Goal: Communication & Community: Answer question/provide support

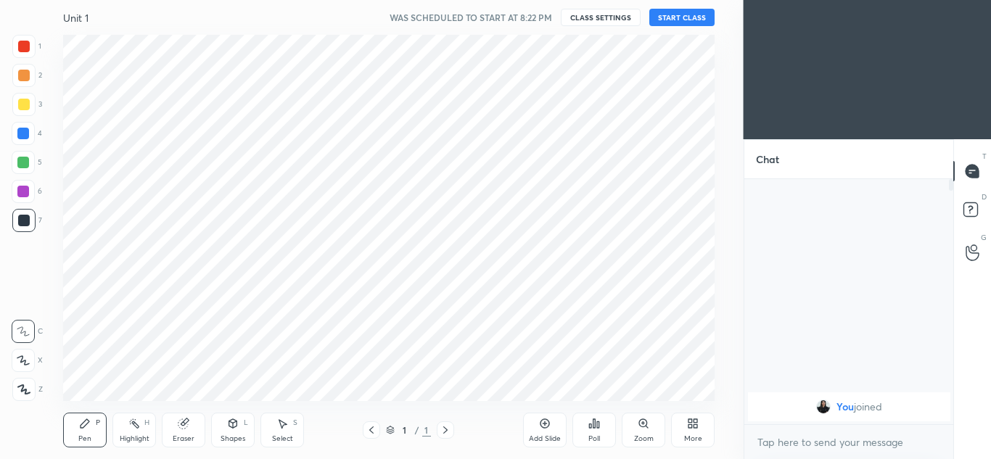
scroll to position [366, 685]
click at [363, 338] on body "1 2 3 4 5 6 7 C X Z C X Z E E Erase all H H Unit 1 WAS SCHEDULED TO START AT 8:…" at bounding box center [495, 229] width 991 height 459
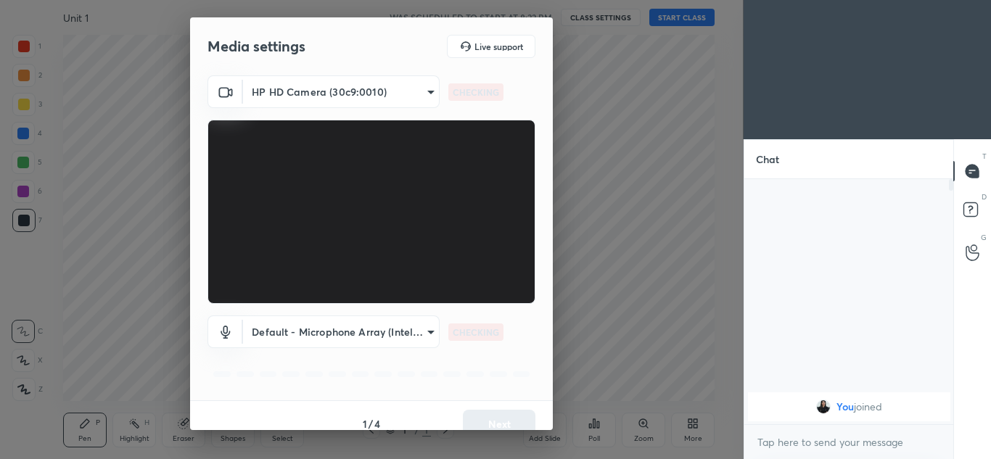
scroll to position [17, 0]
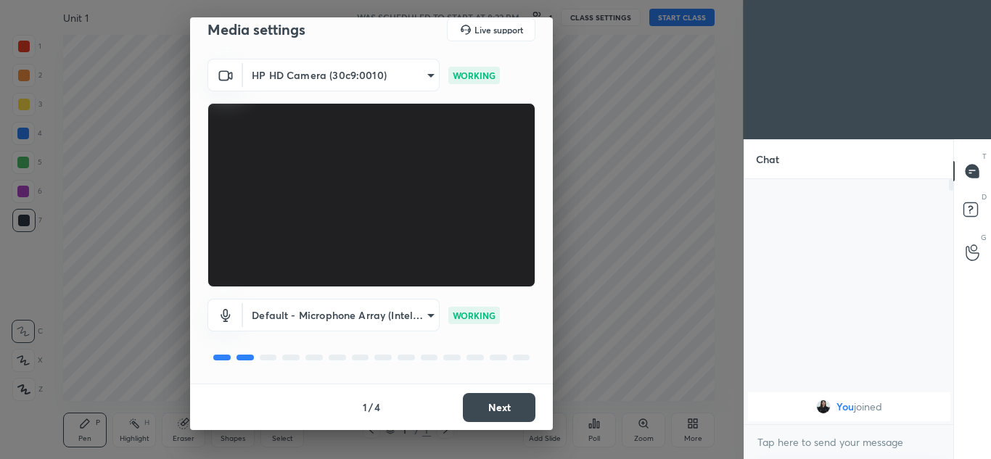
click at [516, 393] on button "Next" at bounding box center [499, 407] width 73 height 29
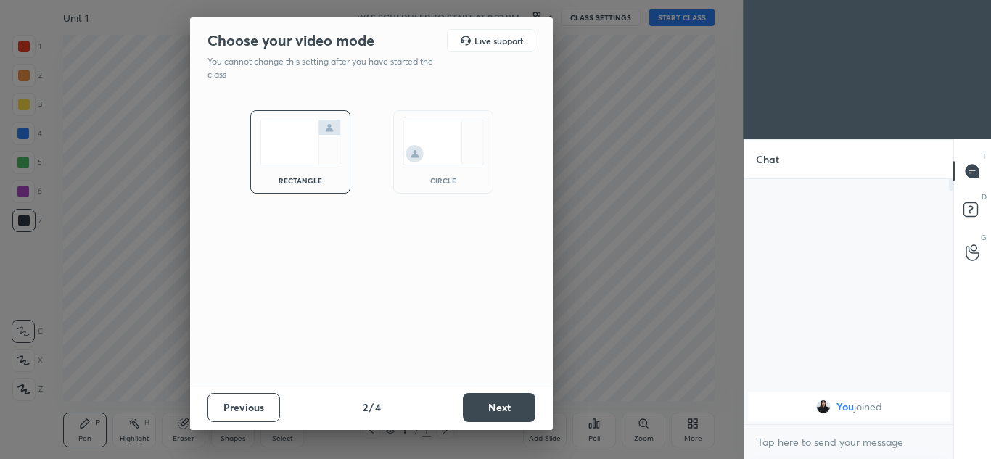
click at [472, 184] on div "circle" at bounding box center [443, 151] width 100 height 83
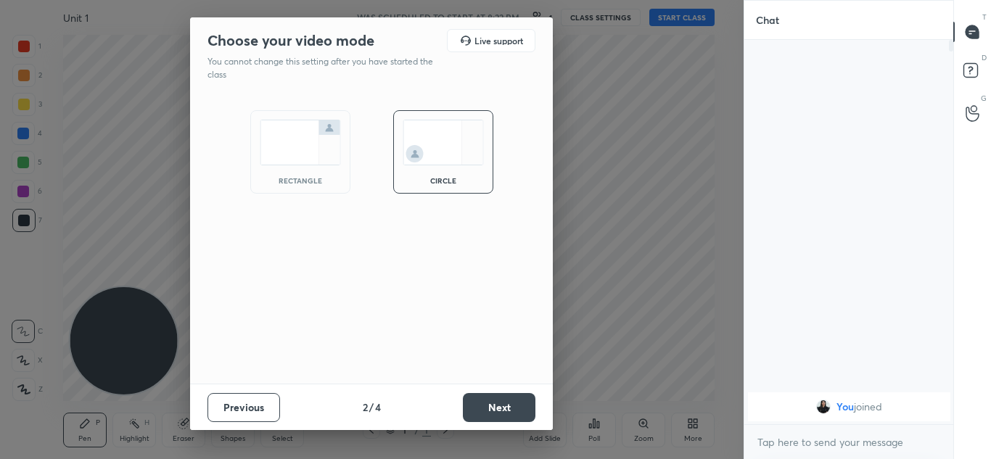
scroll to position [260, 205]
click at [501, 400] on button "Next" at bounding box center [499, 407] width 73 height 29
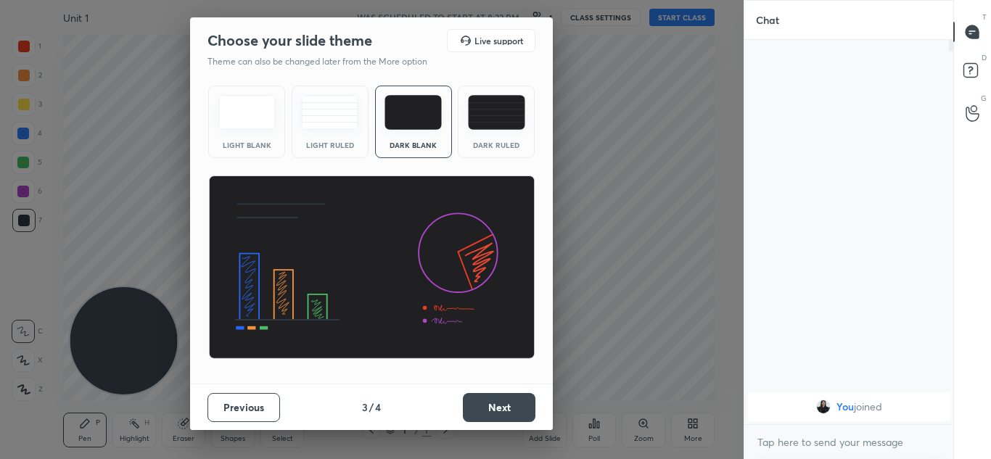
click at [501, 400] on button "Next" at bounding box center [499, 407] width 73 height 29
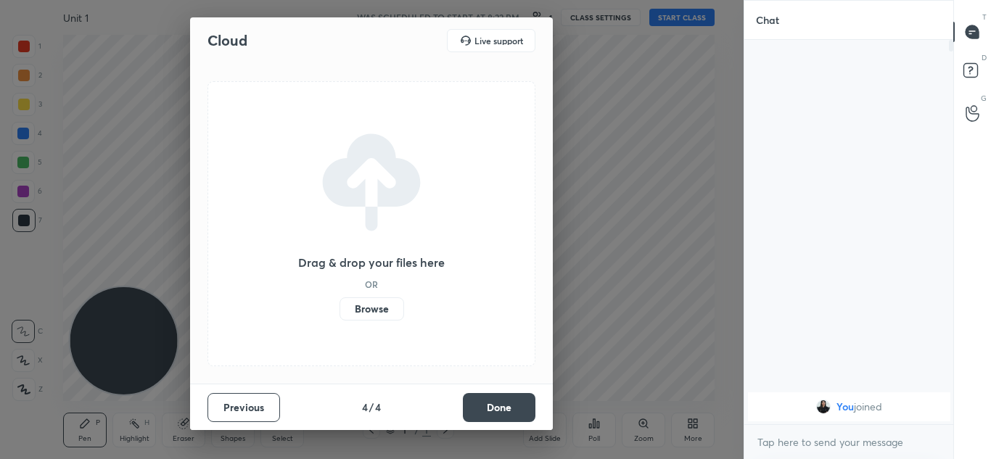
click at [501, 400] on button "Done" at bounding box center [499, 407] width 73 height 29
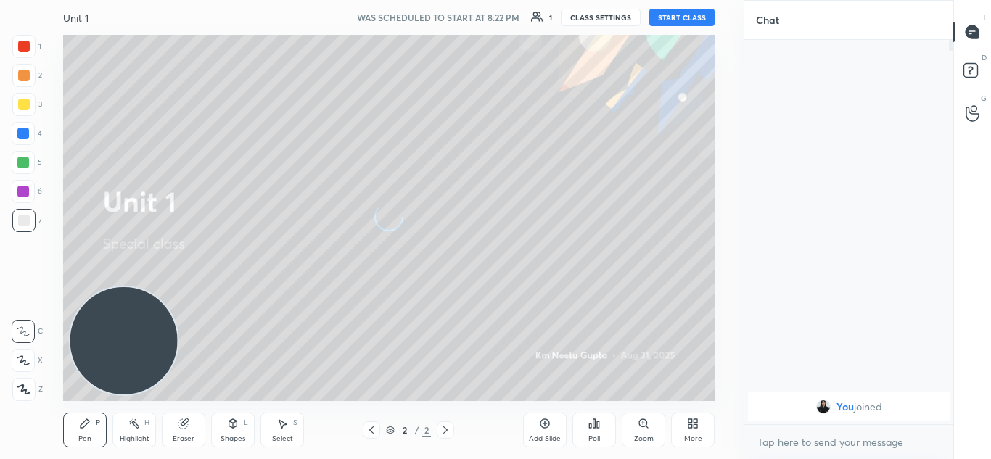
click at [674, 13] on button "START CLASS" at bounding box center [681, 17] width 65 height 17
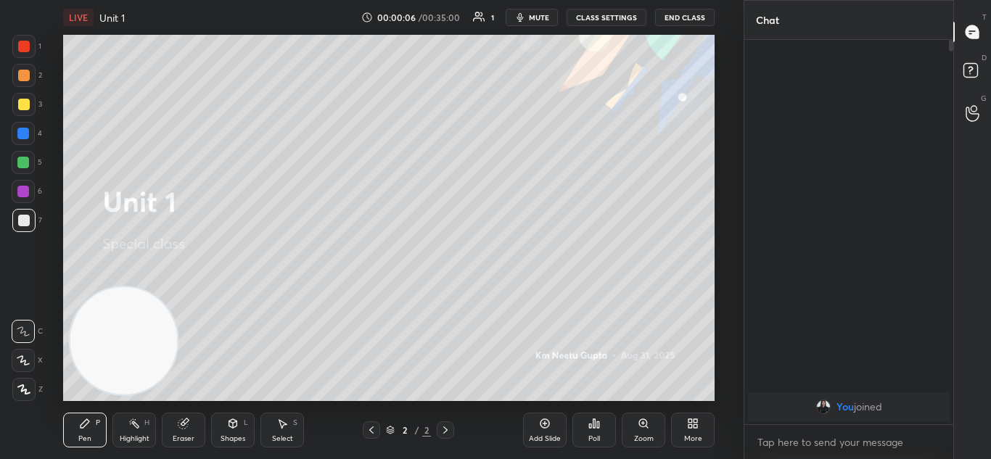
click at [533, 22] on button "mute" at bounding box center [532, 17] width 52 height 17
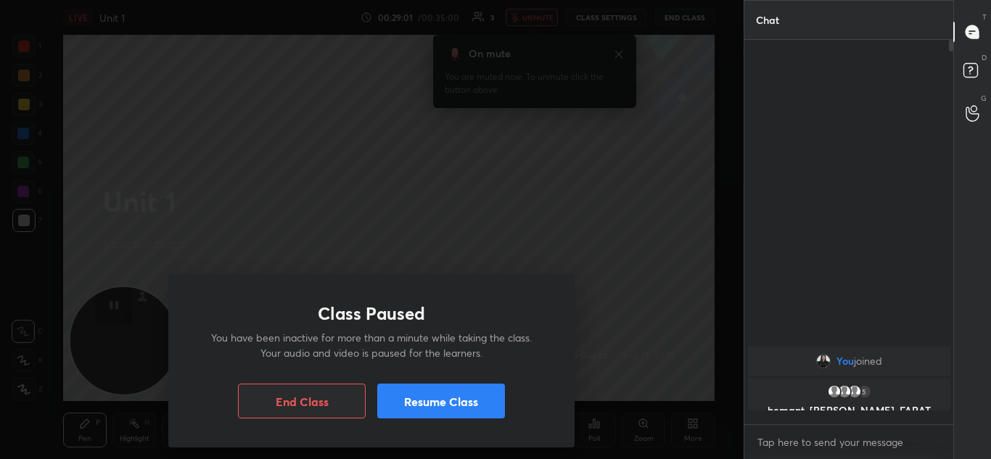
scroll to position [380, 205]
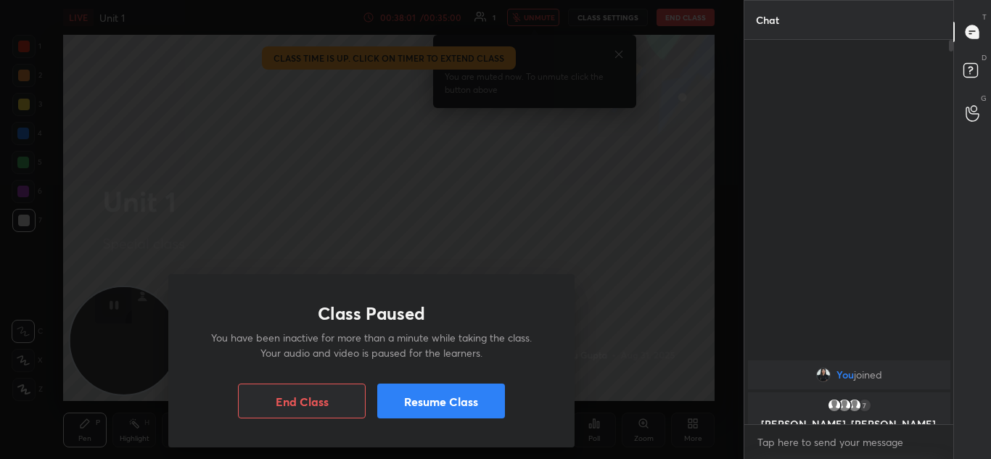
click at [321, 404] on button "End Class" at bounding box center [302, 401] width 128 height 35
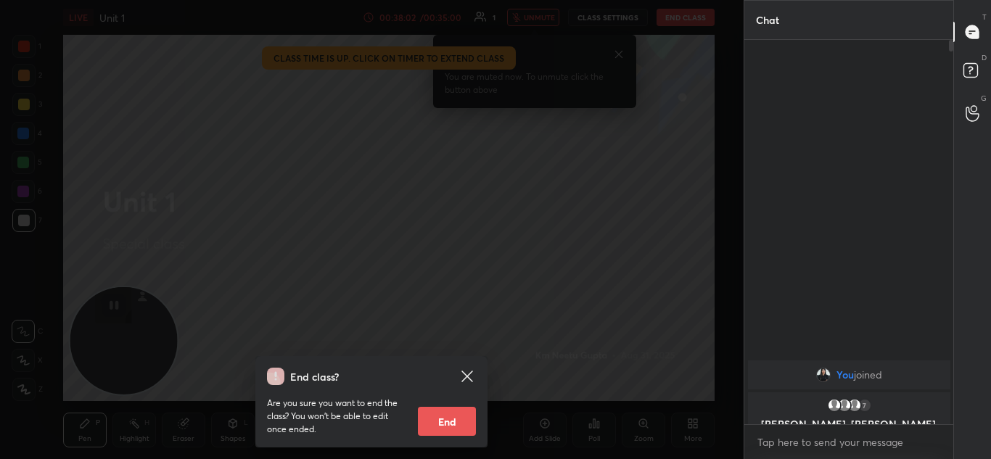
click at [443, 419] on button "End" at bounding box center [447, 421] width 58 height 29
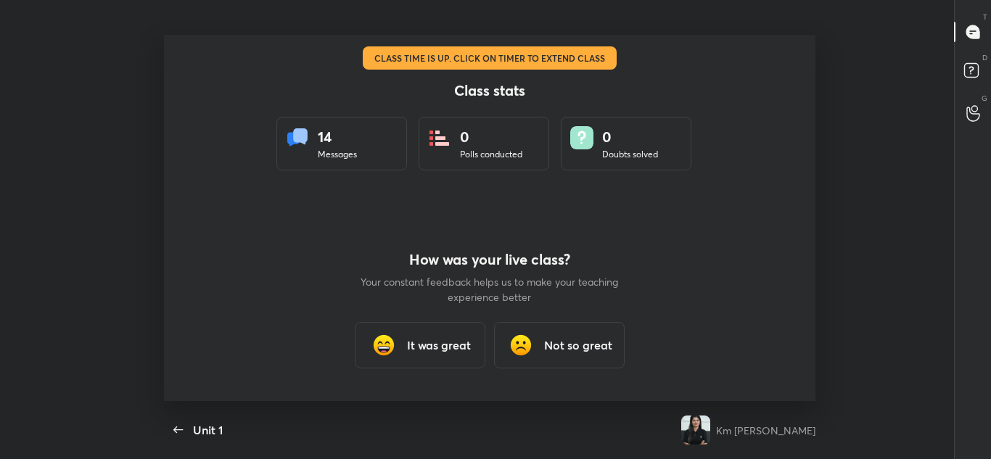
scroll to position [0, 0]
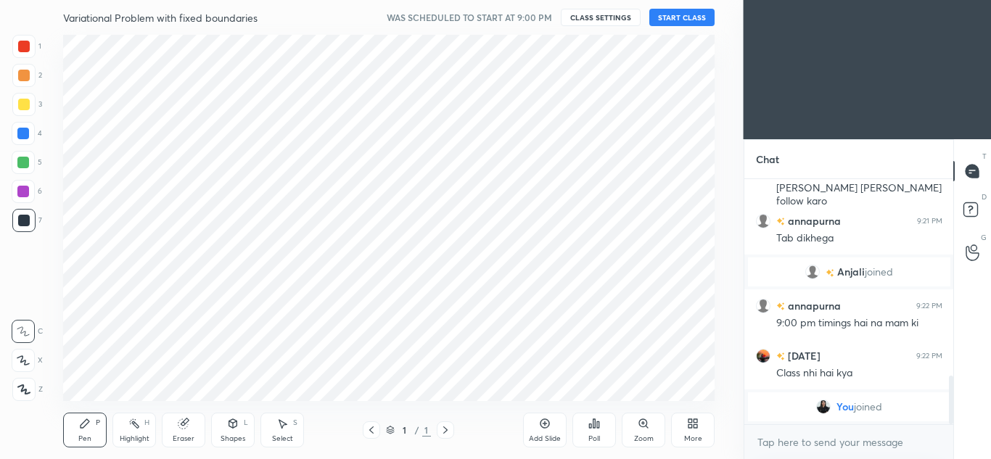
scroll to position [72173, 71853]
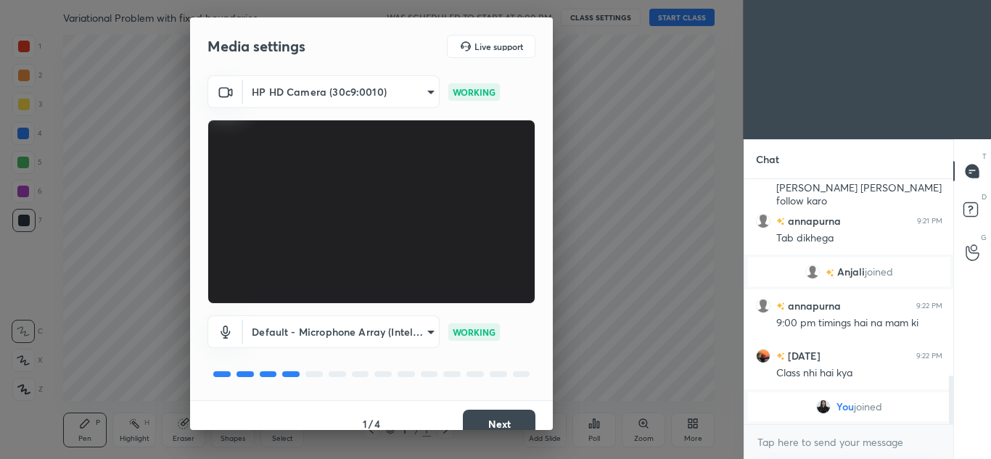
click at [501, 413] on button "Next" at bounding box center [499, 424] width 73 height 29
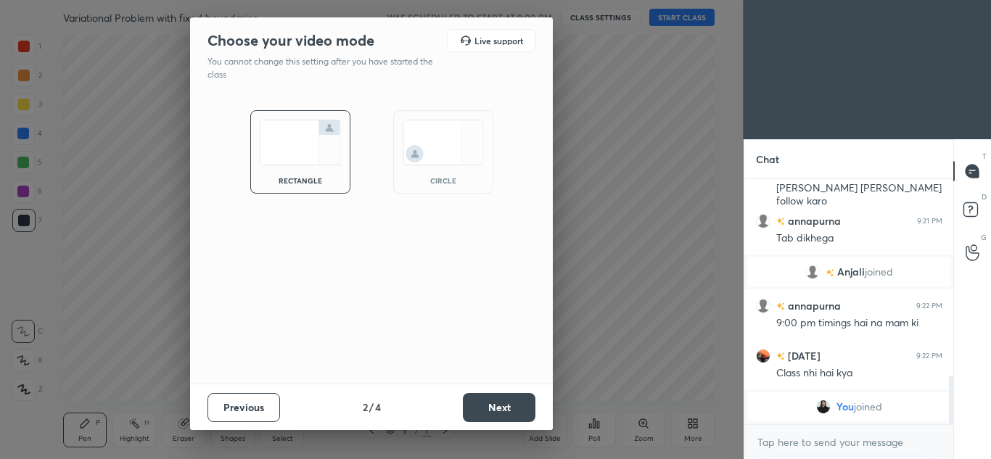
click at [462, 146] on img at bounding box center [443, 143] width 81 height 46
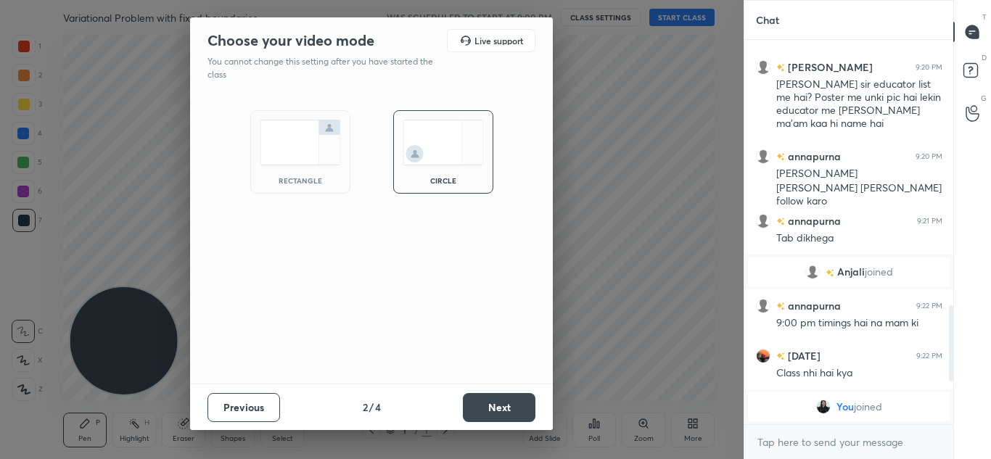
click at [515, 398] on button "Next" at bounding box center [499, 407] width 73 height 29
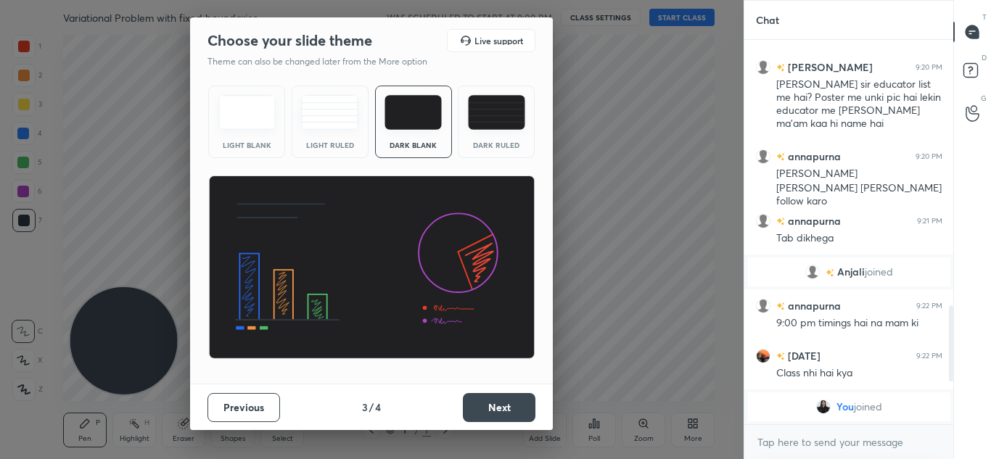
click at [515, 398] on button "Next" at bounding box center [499, 407] width 73 height 29
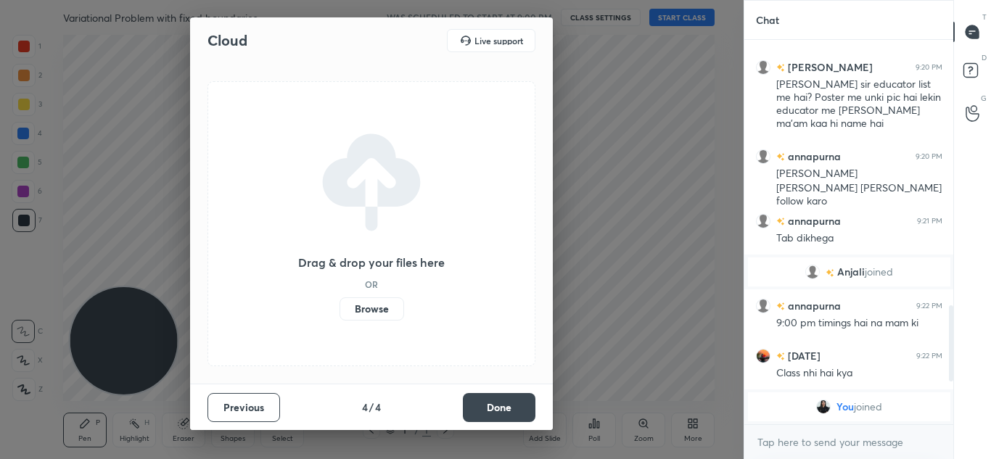
click at [515, 398] on button "Done" at bounding box center [499, 407] width 73 height 29
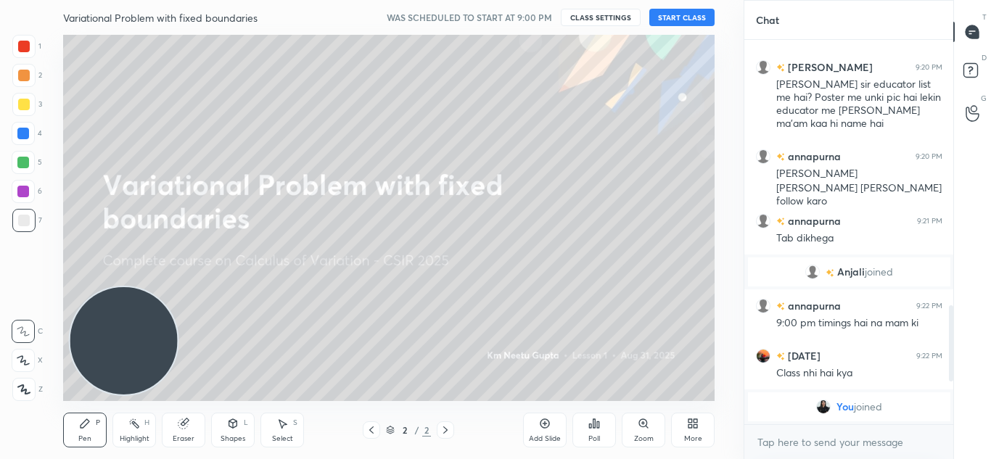
click at [676, 10] on button "START CLASS" at bounding box center [681, 17] width 65 height 17
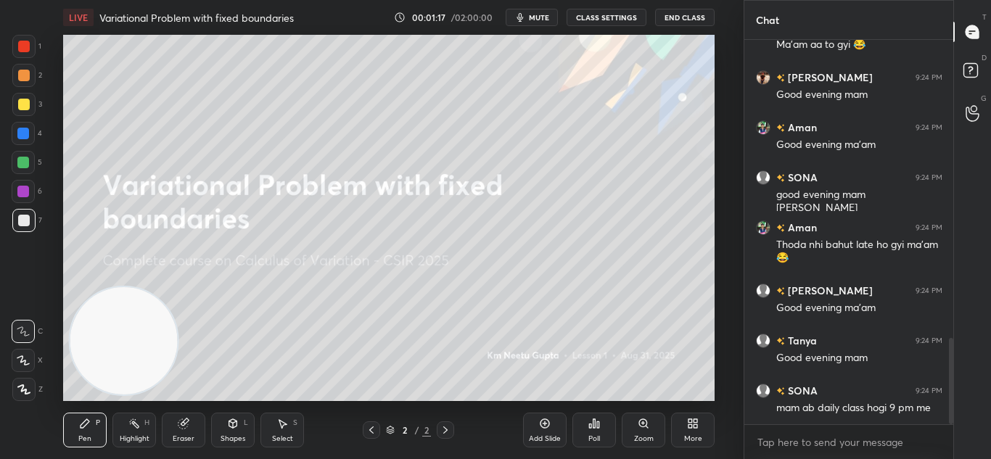
scroll to position [1338, 0]
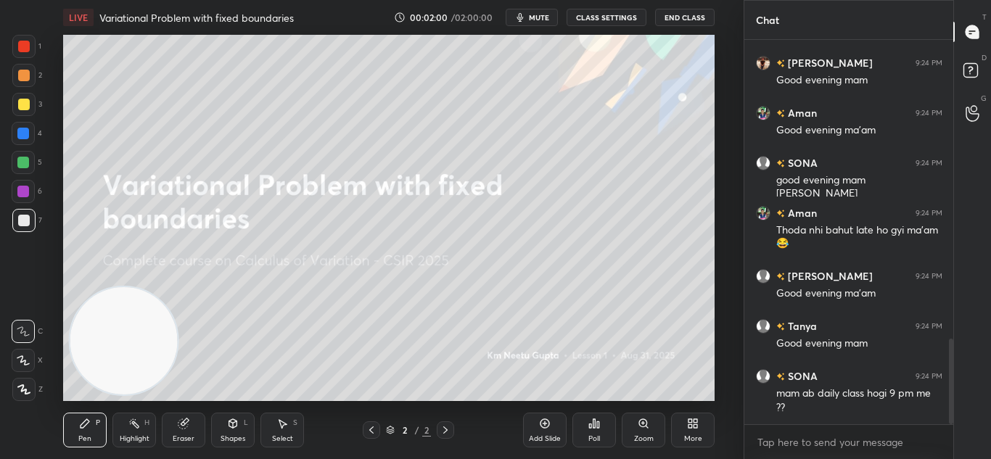
click at [26, 390] on icon at bounding box center [24, 389] width 12 height 9
click at [23, 391] on icon at bounding box center [24, 389] width 12 height 9
click at [549, 425] on icon at bounding box center [544, 423] width 9 height 9
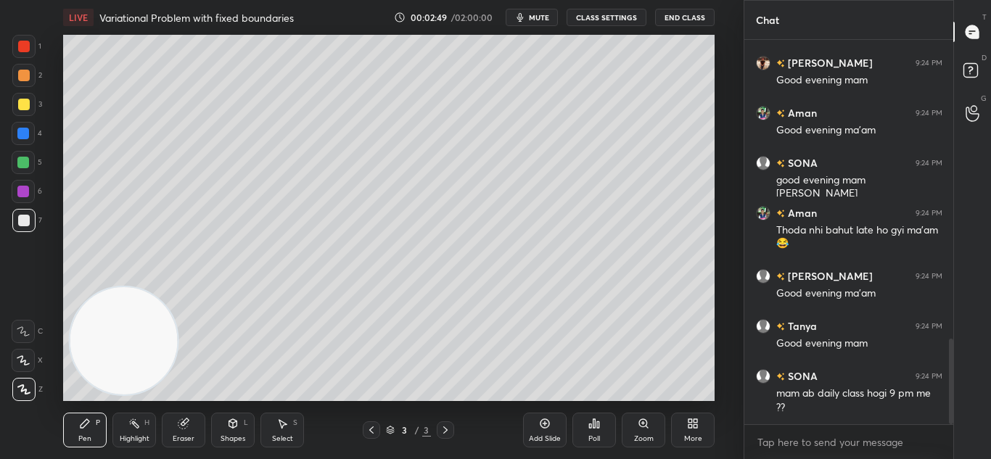
scroll to position [1388, 0]
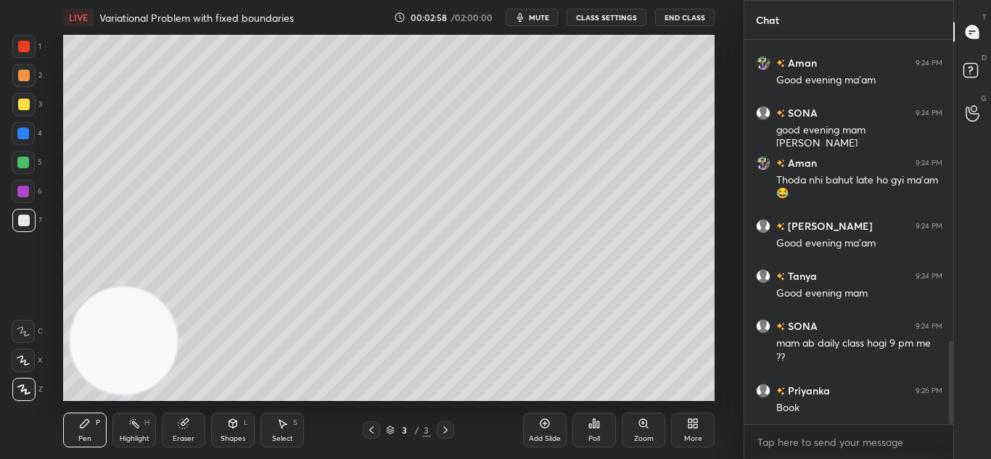
click at [27, 216] on div at bounding box center [24, 221] width 12 height 12
click at [26, 221] on div at bounding box center [24, 221] width 12 height 12
click at [27, 219] on div at bounding box center [24, 221] width 12 height 12
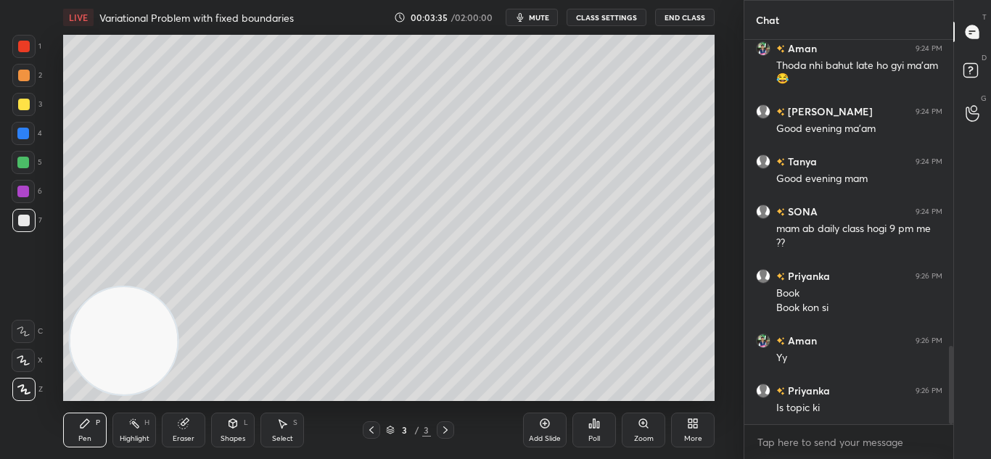
scroll to position [1566, 0]
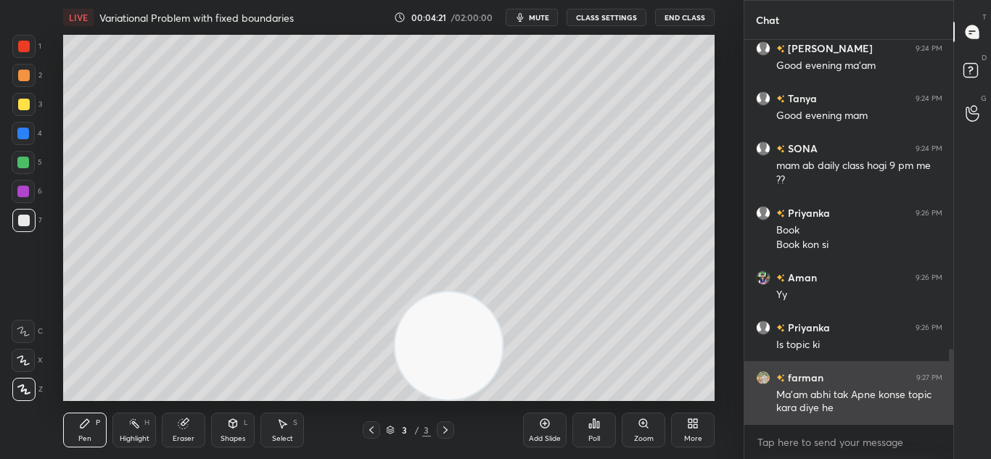
drag, startPoint x: 120, startPoint y: 358, endPoint x: 768, endPoint y: 384, distance: 649.0
click at [744, 397] on div "1 2 3 4 5 6 7 C X Z C X Z E E Erase all H H LIVE Variational Problem with fixed…" at bounding box center [495, 229] width 991 height 459
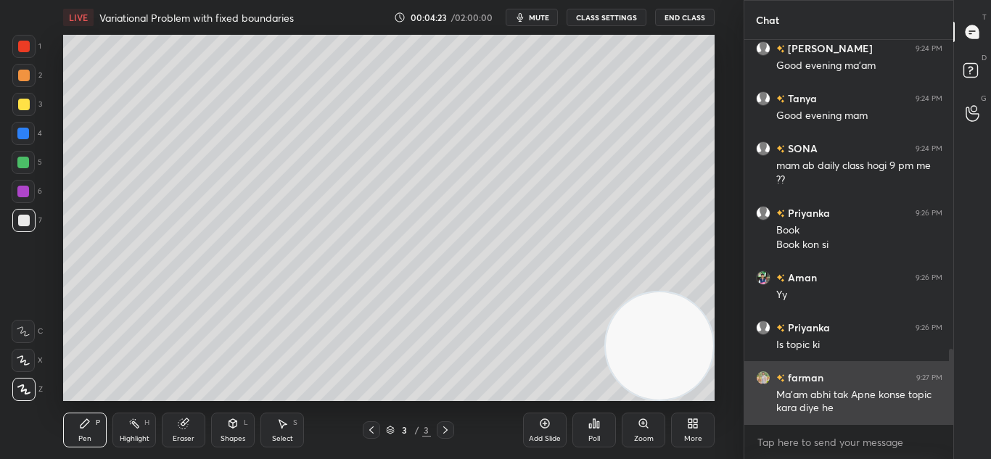
scroll to position [1616, 0]
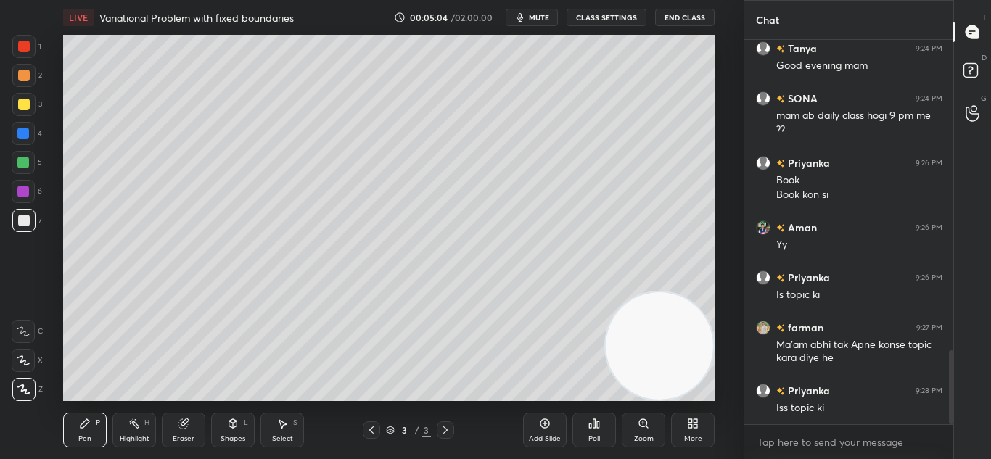
click at [28, 126] on div at bounding box center [23, 133] width 23 height 23
click at [30, 131] on div at bounding box center [23, 133] width 23 height 23
click at [36, 126] on div "4" at bounding box center [27, 133] width 30 height 23
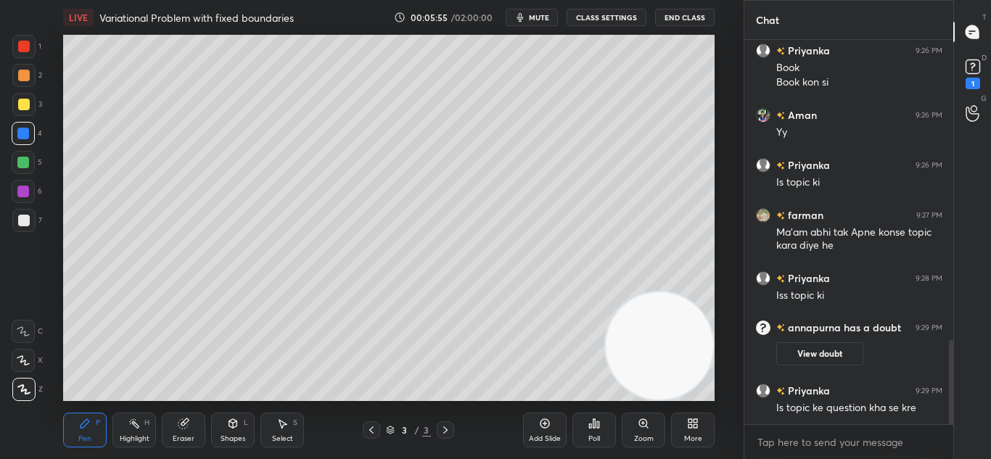
scroll to position [1379, 0]
click at [849, 350] on button "View doubt" at bounding box center [819, 353] width 87 height 23
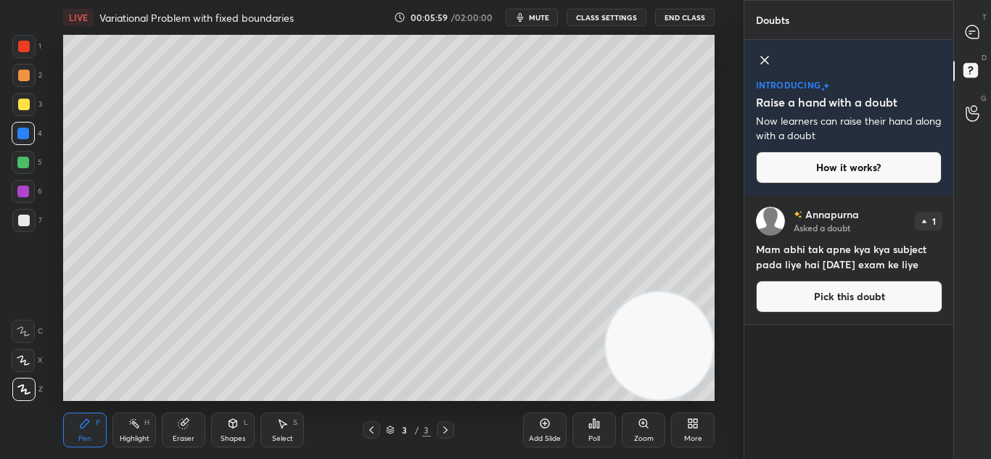
click at [831, 298] on button "Pick this doubt" at bounding box center [849, 297] width 186 height 32
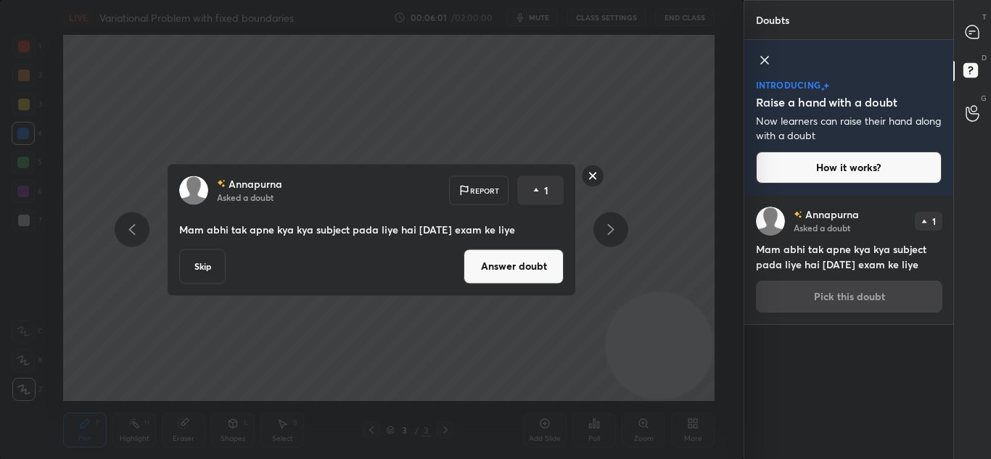
click at [508, 263] on button "Answer doubt" at bounding box center [514, 266] width 100 height 35
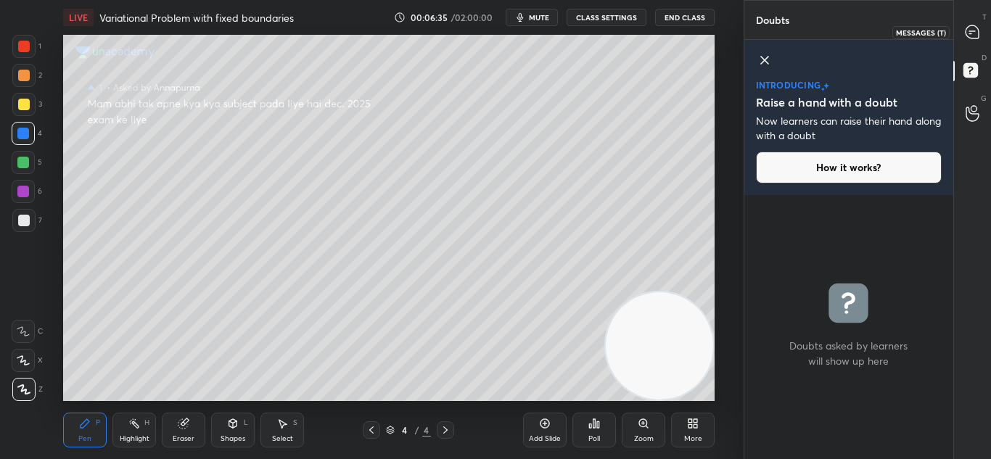
drag, startPoint x: 966, startPoint y: 37, endPoint x: 967, endPoint y: 30, distance: 7.3
click at [966, 36] on icon at bounding box center [972, 32] width 15 height 15
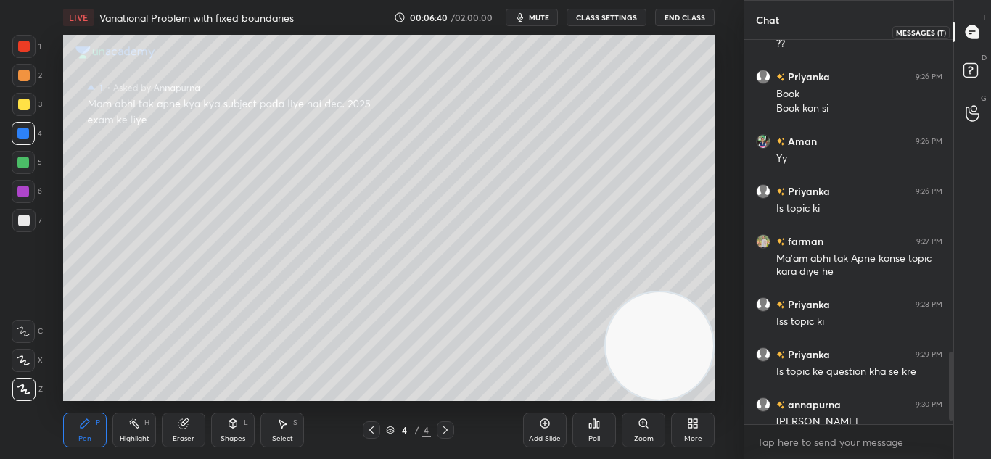
scroll to position [1751, 0]
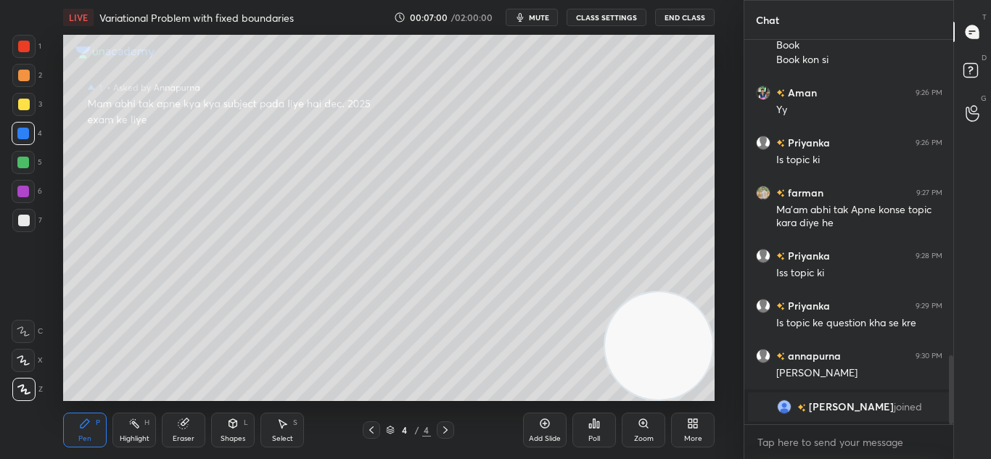
drag, startPoint x: 642, startPoint y: 354, endPoint x: 426, endPoint y: 442, distance: 233.3
click at [487, 432] on div "LIVE Variational Problem with fixed boundaries 00:07:00 / 02:00:00 mute CLASS S…" at bounding box center [388, 229] width 685 height 459
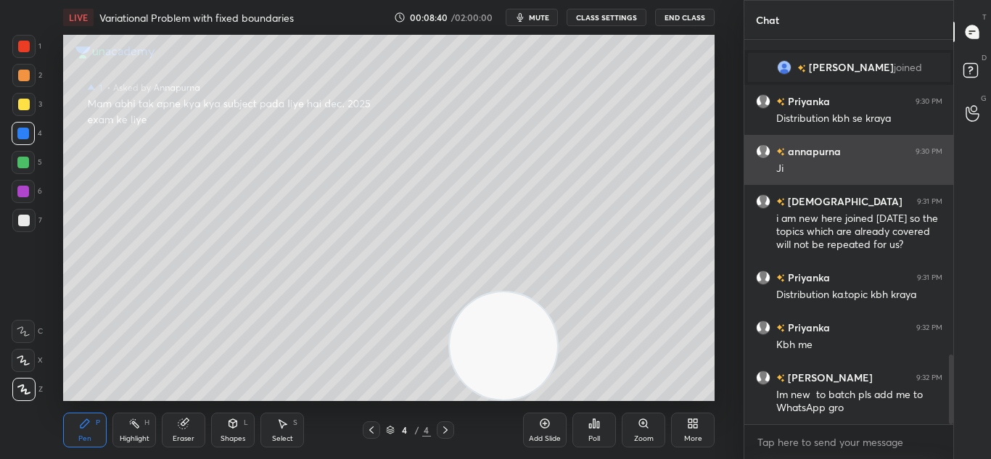
scroll to position [1779, 0]
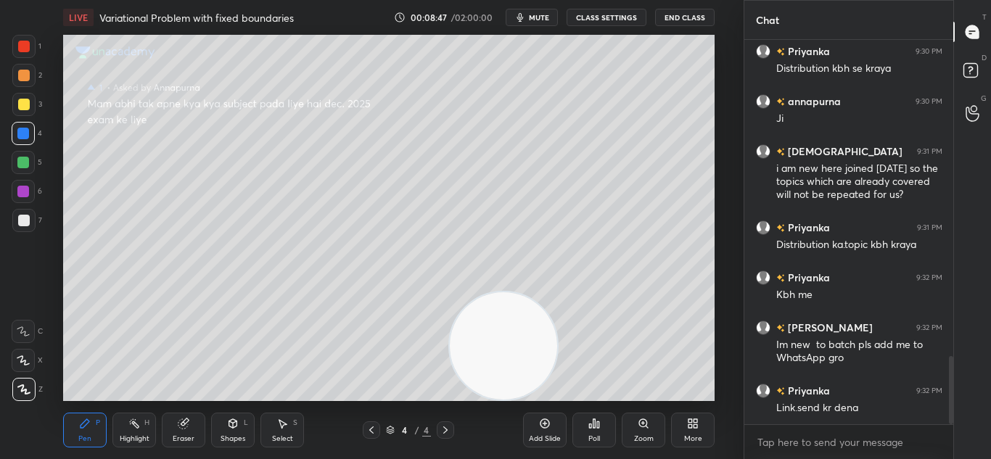
click at [556, 424] on div "Add Slide" at bounding box center [545, 430] width 44 height 35
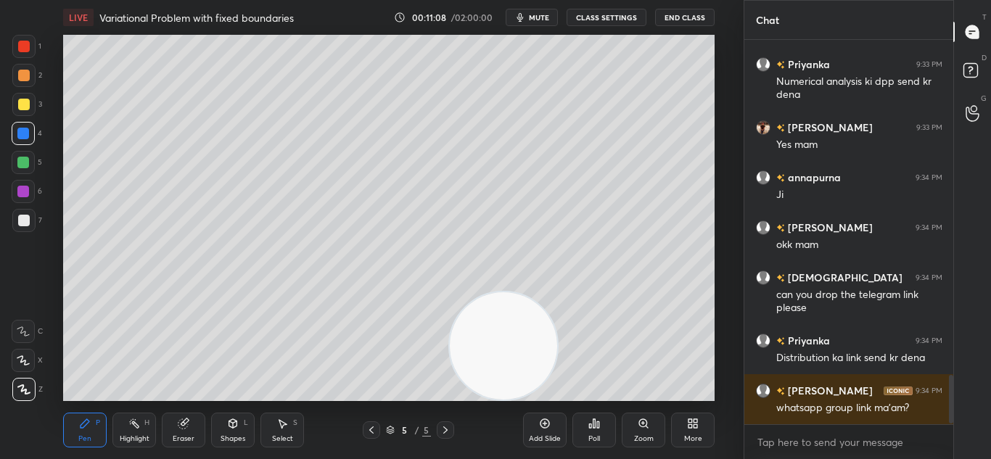
scroll to position [2648, 0]
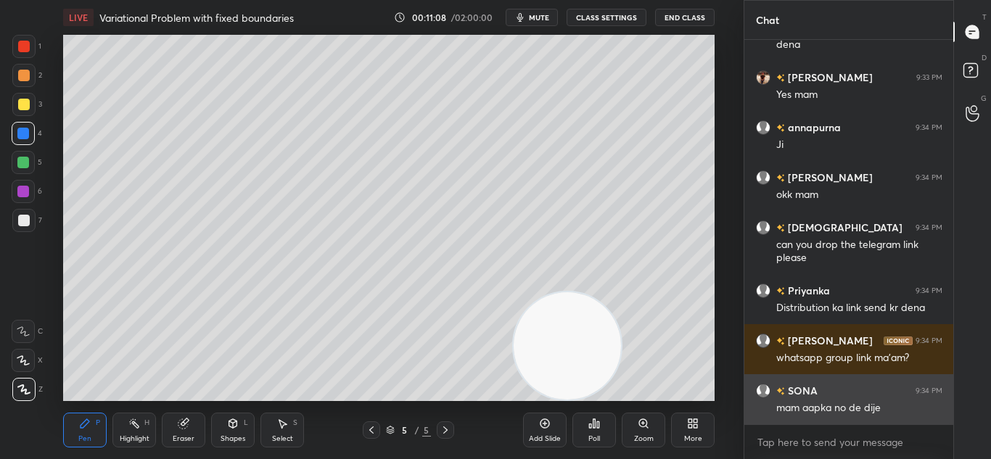
drag, startPoint x: 495, startPoint y: 357, endPoint x: 755, endPoint y: 403, distance: 263.8
click at [730, 434] on div "LIVE Variational Problem with fixed boundaries 00:11:08 / 02:00:00 mute CLASS S…" at bounding box center [388, 229] width 685 height 459
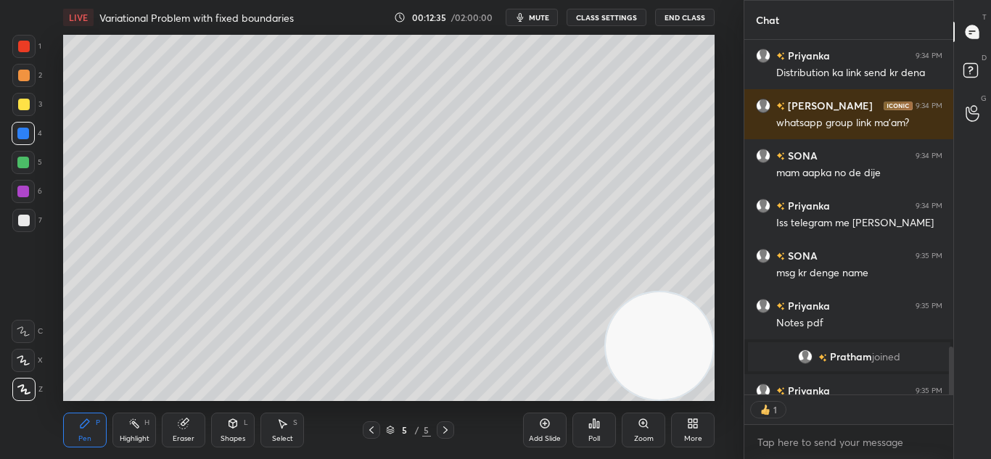
scroll to position [350, 205]
click at [549, 424] on icon at bounding box center [544, 423] width 9 height 9
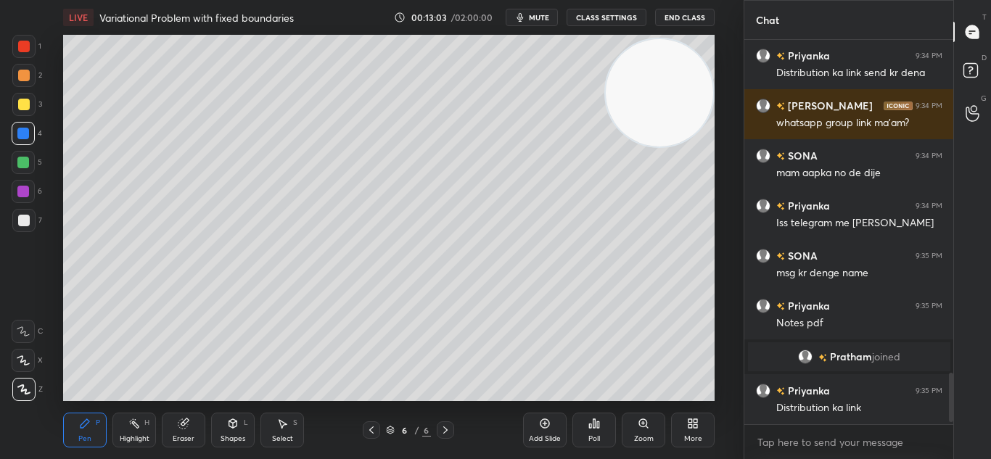
drag, startPoint x: 667, startPoint y: 335, endPoint x: 657, endPoint y: 38, distance: 297.6
click at [666, 64] on video at bounding box center [659, 92] width 107 height 107
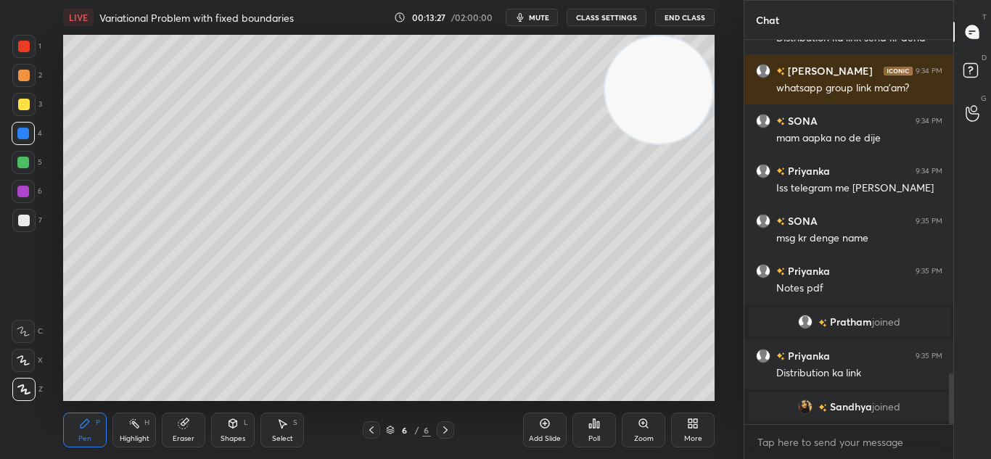
click at [601, 413] on div "Poll" at bounding box center [594, 430] width 44 height 35
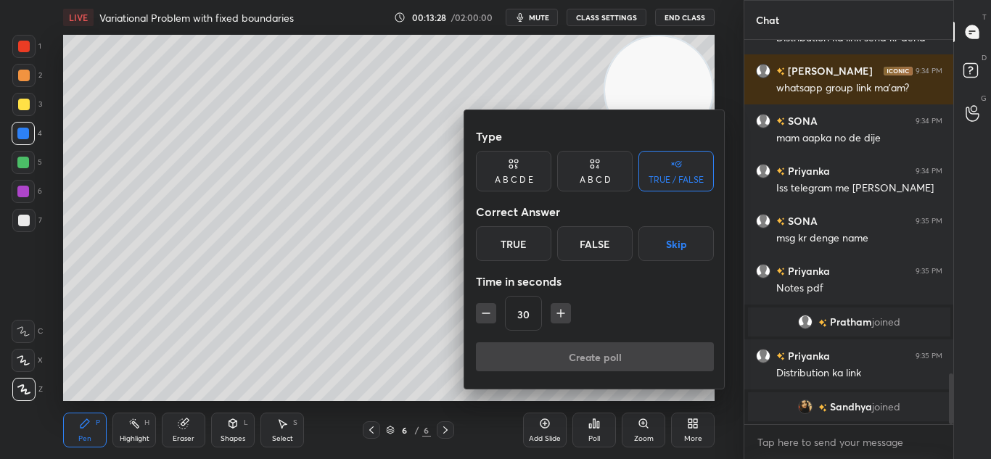
click at [524, 176] on div "A B C D E" at bounding box center [514, 180] width 38 height 9
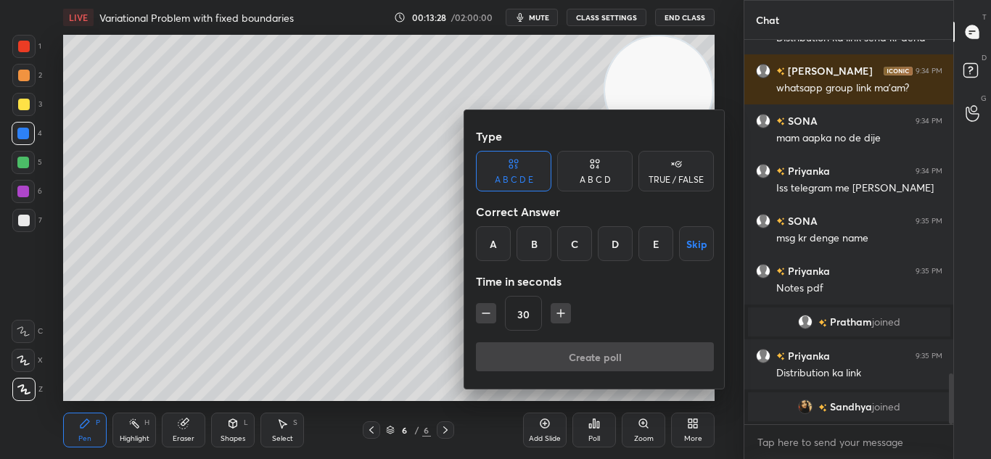
click at [590, 178] on div "A B C D" at bounding box center [595, 180] width 31 height 9
click at [501, 244] on div "A" at bounding box center [497, 243] width 43 height 35
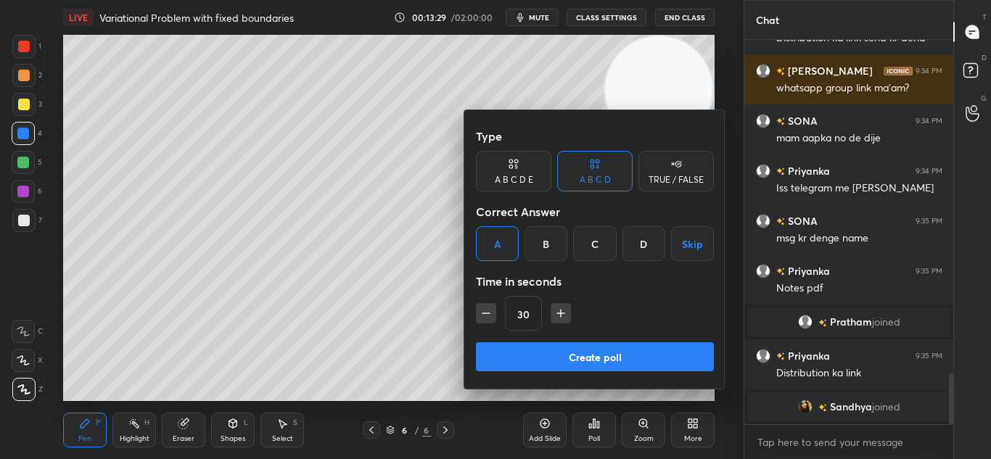
click at [551, 365] on button "Create poll" at bounding box center [595, 356] width 238 height 29
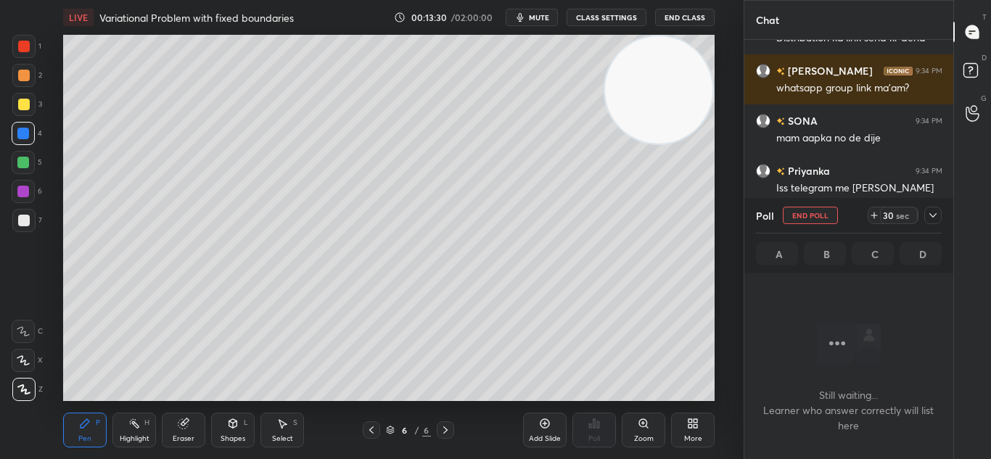
scroll to position [184, 205]
click at [929, 224] on div "Poll" at bounding box center [849, 215] width 186 height 35
click at [947, 213] on div "Poll A 0% B 23.53% C 64.71% D 11.76%" at bounding box center [849, 235] width 210 height 75
click at [941, 217] on div at bounding box center [932, 215] width 17 height 17
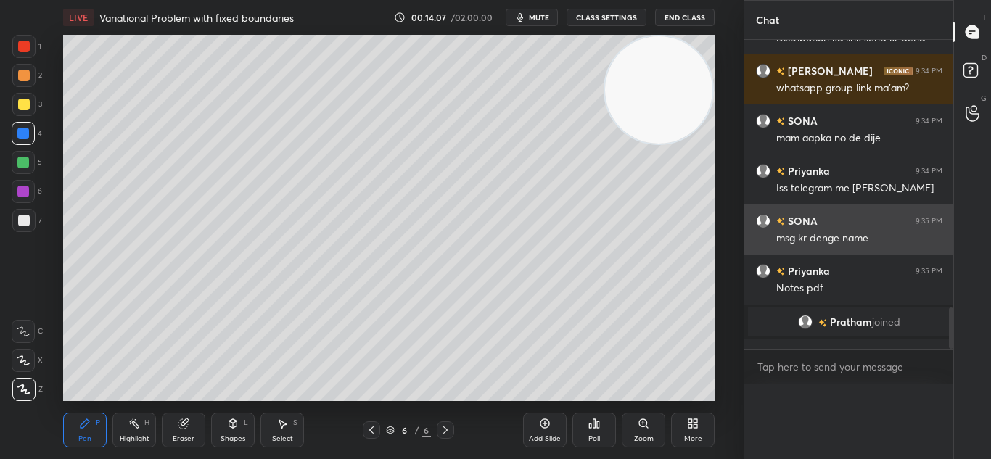
click at [939, 219] on div "9:35 PM" at bounding box center [928, 221] width 27 height 9
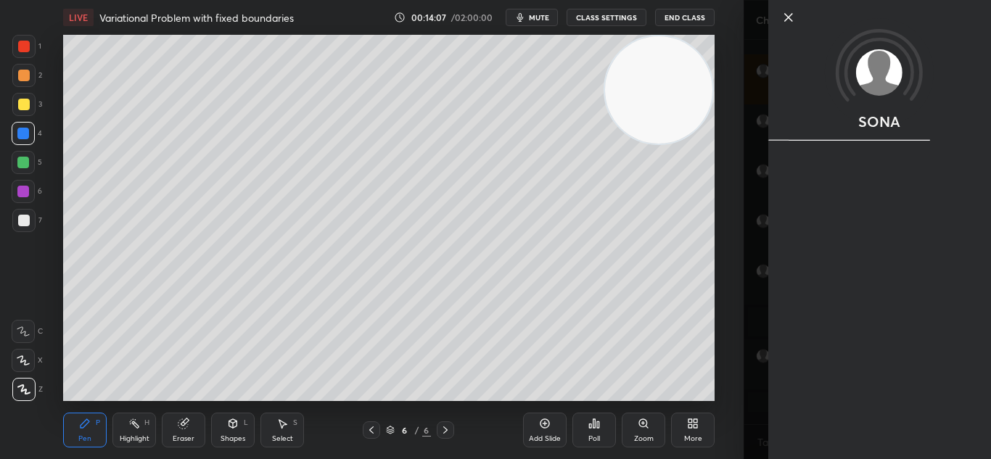
scroll to position [260, 205]
click at [757, 342] on div "SONA" at bounding box center [868, 229] width 248 height 459
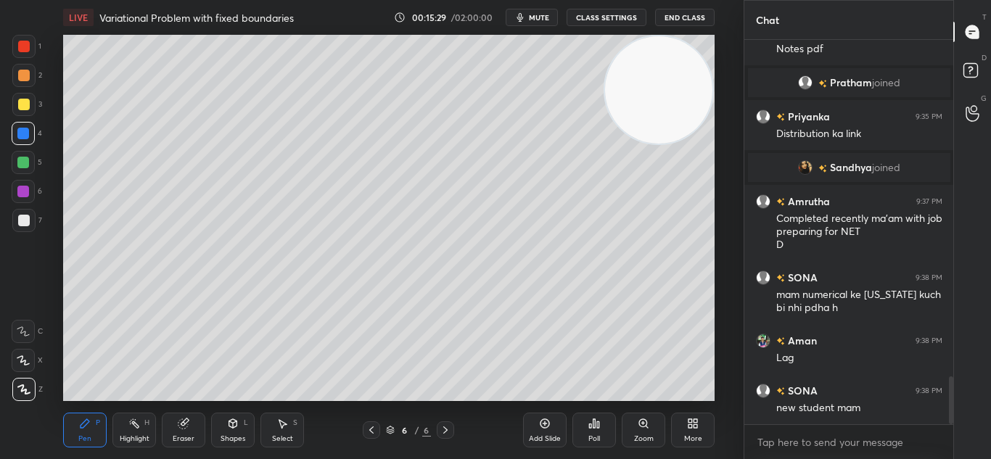
scroll to position [2714, 0]
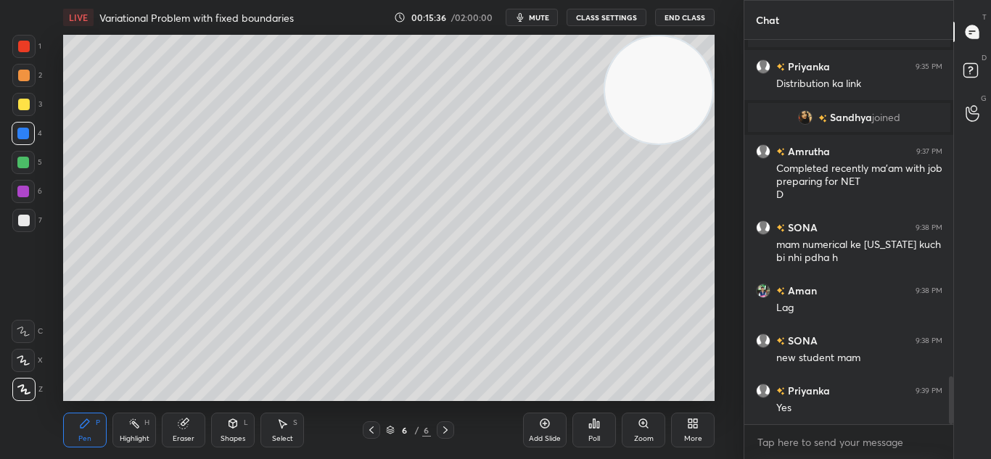
click at [540, 424] on icon at bounding box center [545, 424] width 12 height 12
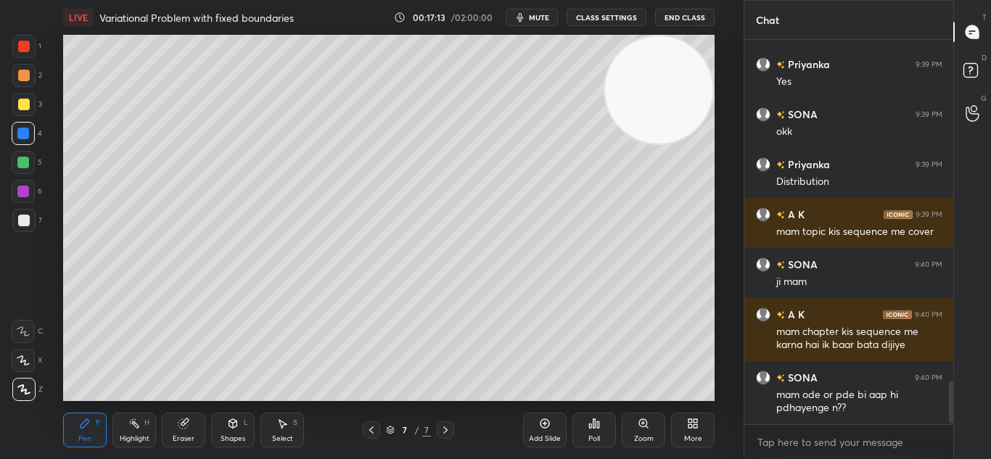
scroll to position [3104, 0]
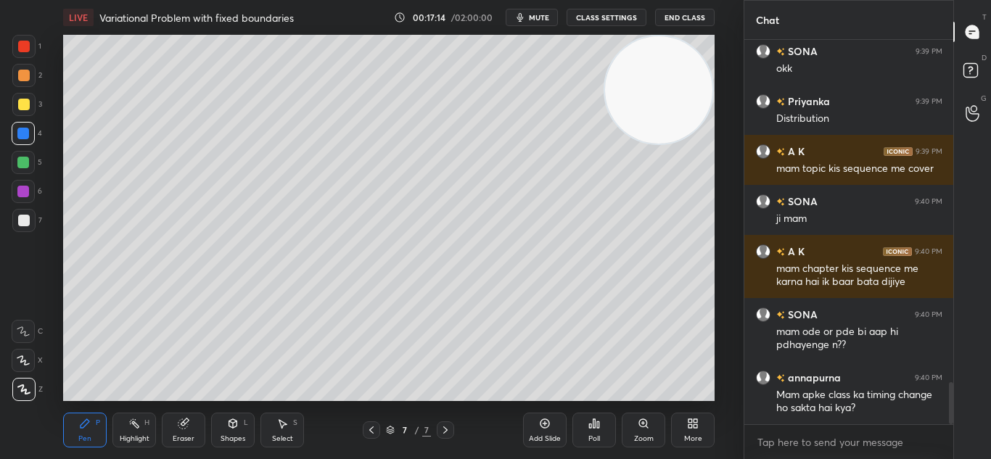
click at [543, 427] on icon at bounding box center [544, 423] width 9 height 9
click at [375, 405] on div "LIVE Variational Problem with fixed boundaries 00:17:54 / 02:00:00 mute CLASS S…" at bounding box center [388, 229] width 685 height 459
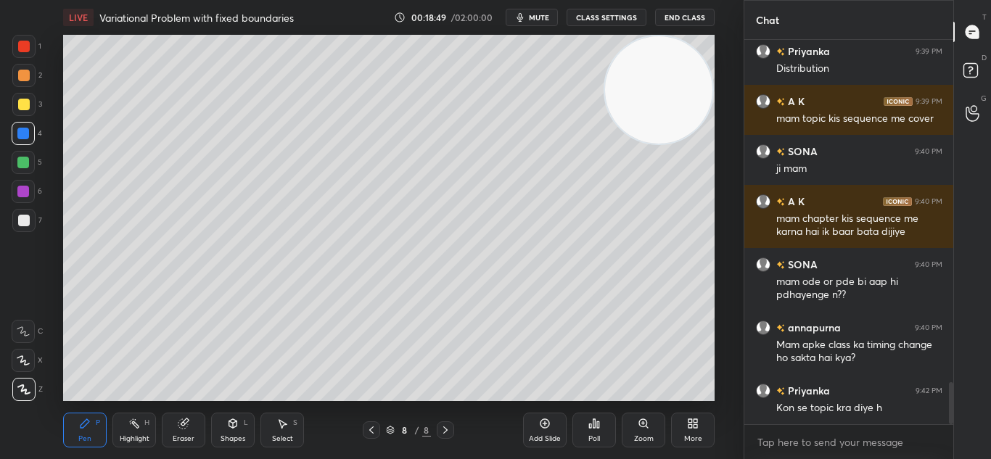
click at [28, 109] on div at bounding box center [24, 105] width 12 height 12
click at [34, 105] on div at bounding box center [23, 104] width 23 height 23
click at [34, 103] on div at bounding box center [23, 104] width 23 height 23
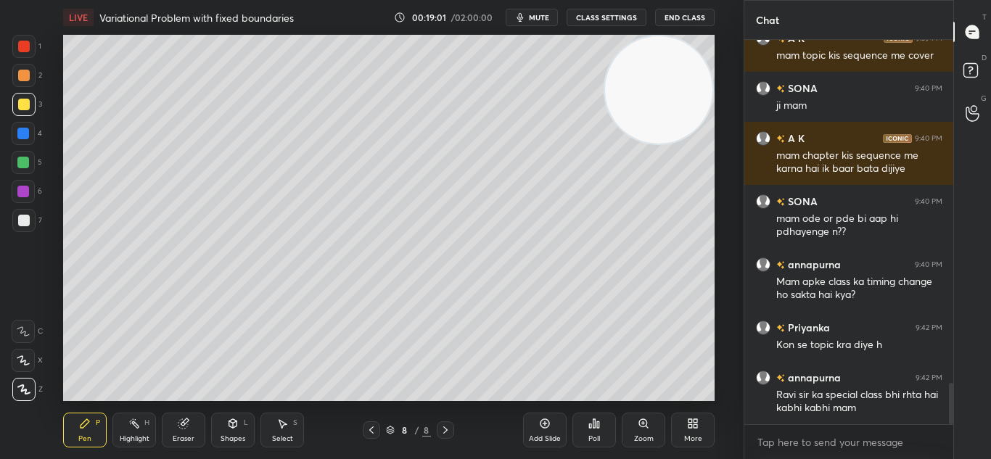
scroll to position [3267, 0]
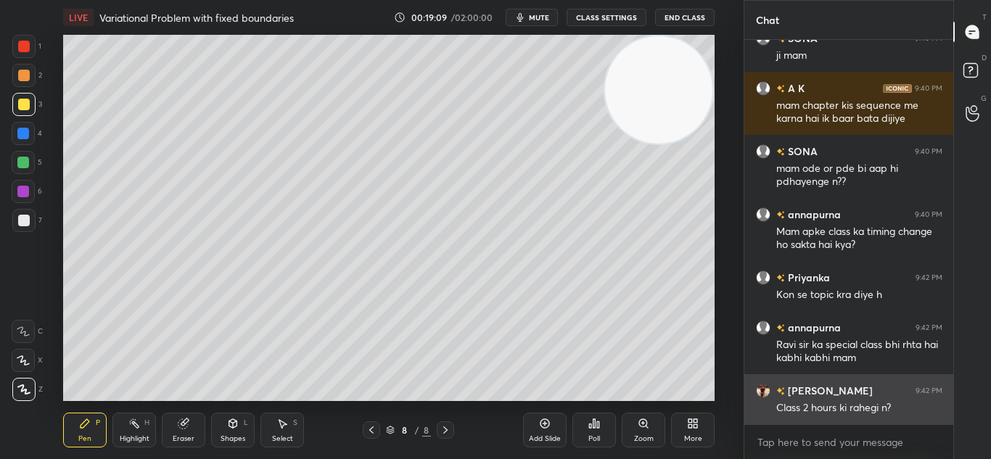
click at [757, 391] on img "grid" at bounding box center [763, 391] width 15 height 15
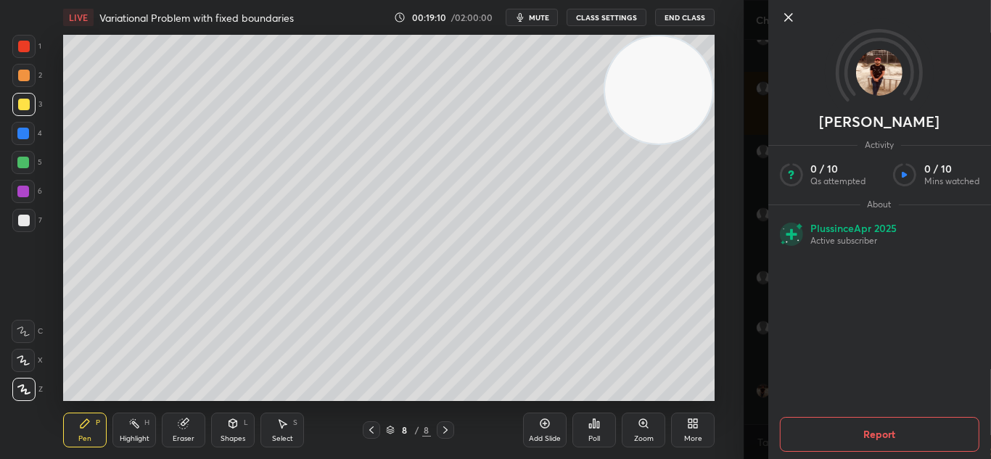
click at [723, 392] on div "Setting up your live class Poll for secs No correct answer Start poll" at bounding box center [388, 218] width 685 height 366
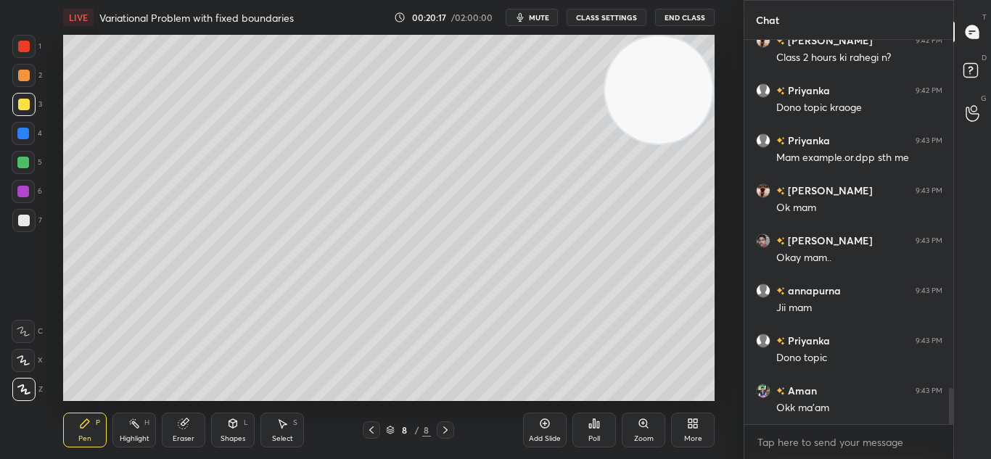
scroll to position [3668, 0]
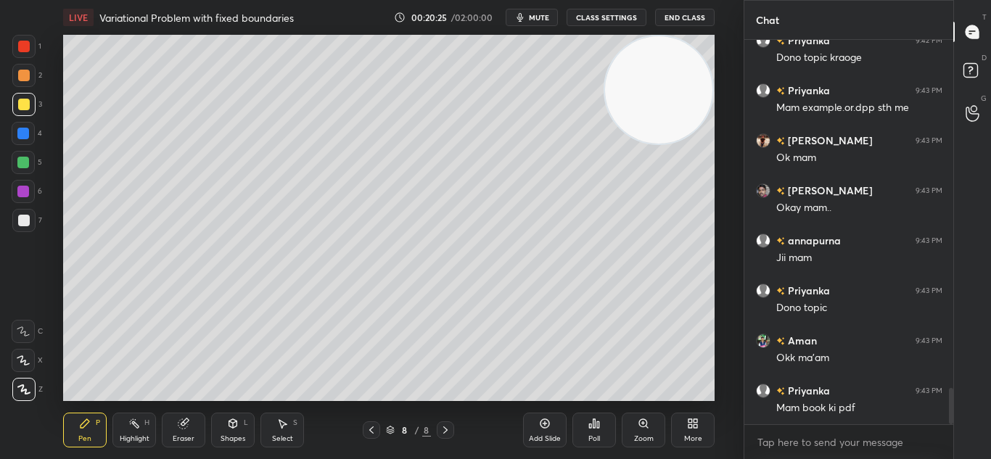
click at [364, 425] on div at bounding box center [371, 429] width 17 height 17
click at [366, 427] on icon at bounding box center [372, 430] width 12 height 12
click at [368, 423] on div at bounding box center [371, 429] width 17 height 17
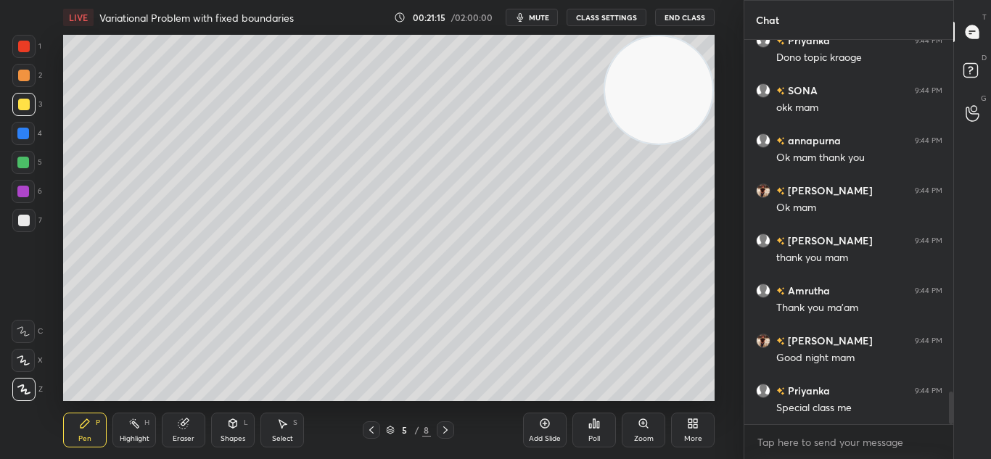
scroll to position [4118, 0]
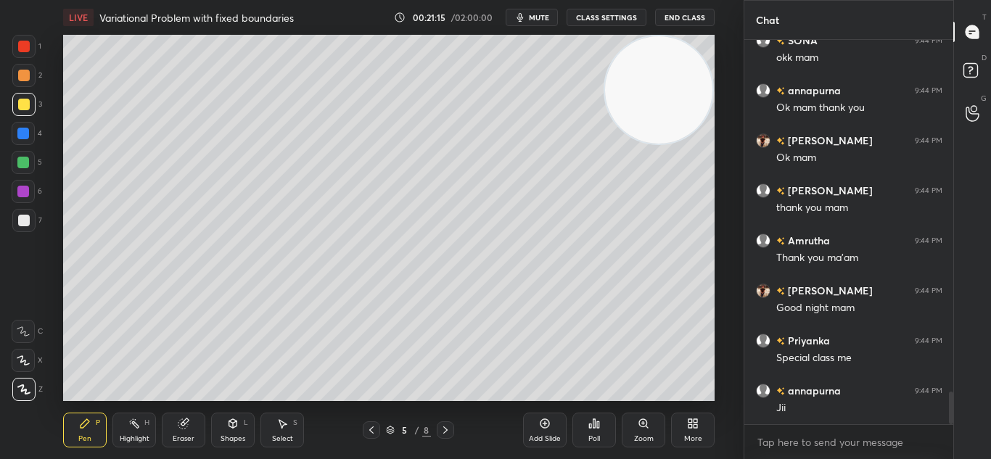
click at [676, 22] on button "End Class" at bounding box center [684, 17] width 59 height 17
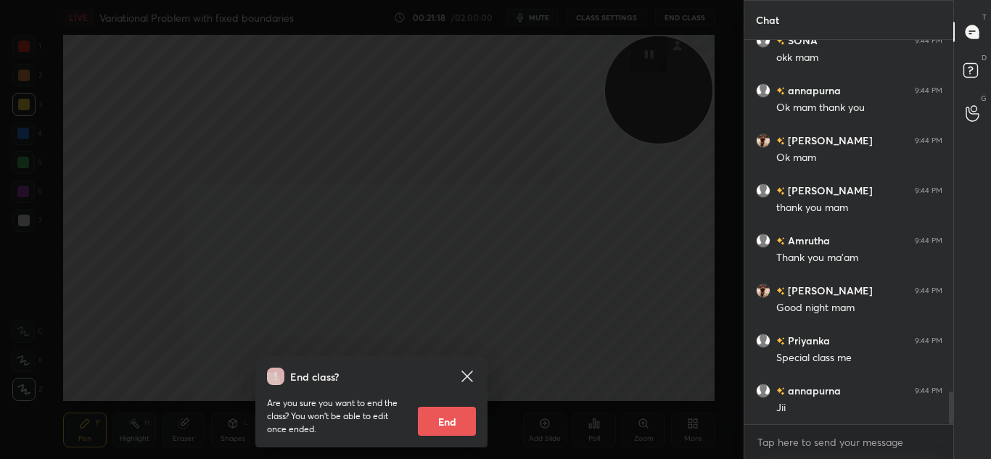
scroll to position [4168, 0]
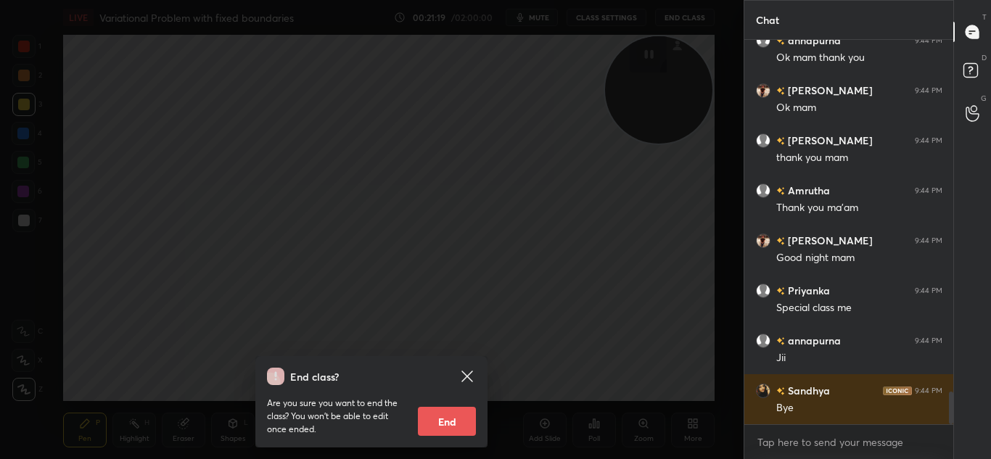
click at [456, 415] on button "End" at bounding box center [447, 421] width 58 height 29
type textarea "x"
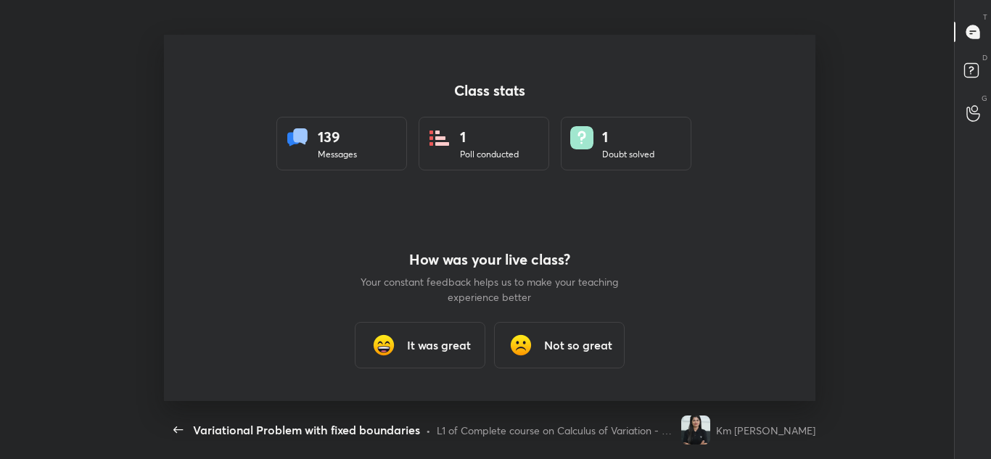
scroll to position [0, 0]
